Goal: Find specific page/section: Find specific page/section

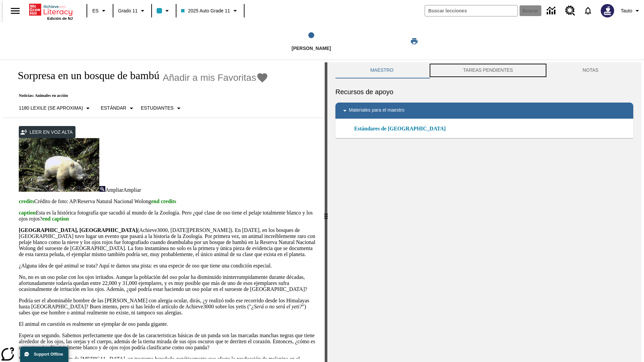
click at [487, 70] on button "TAREAS PENDIENTES" at bounding box center [487, 70] width 119 height 16
